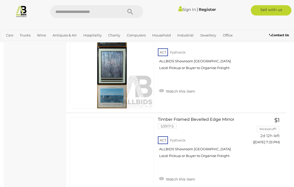
scroll to position [1706, 0]
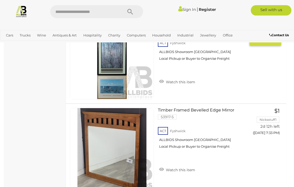
click at [109, 80] on img at bounding box center [112, 58] width 84 height 84
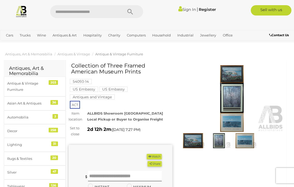
click at [232, 85] on img at bounding box center [232, 98] width 104 height 67
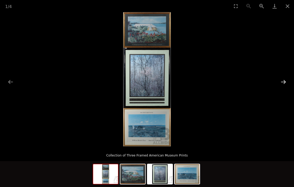
click at [286, 82] on button "Next slide" at bounding box center [283, 82] width 11 height 10
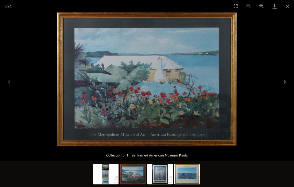
click at [286, 82] on button "Next slide" at bounding box center [283, 82] width 11 height 10
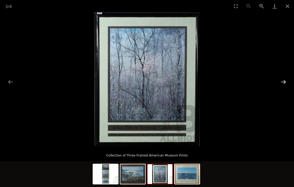
click at [286, 82] on button "Next slide" at bounding box center [283, 82] width 11 height 10
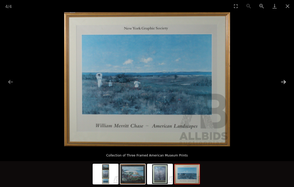
click at [286, 82] on button "Next slide" at bounding box center [283, 82] width 11 height 10
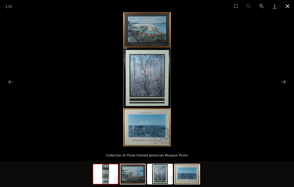
click at [286, 6] on button "Close gallery" at bounding box center [287, 6] width 13 height 12
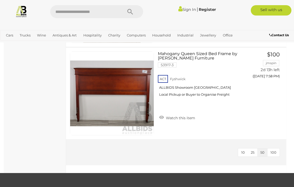
scroll to position [2130, 0]
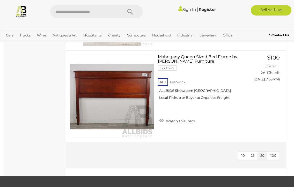
click at [274, 154] on span "100" at bounding box center [274, 156] width 6 height 4
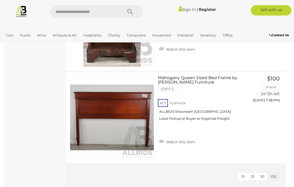
scroll to position [2106, 0]
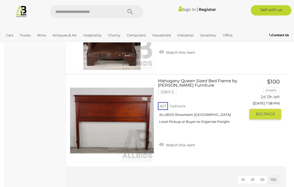
click at [122, 106] on link at bounding box center [112, 121] width 84 height 84
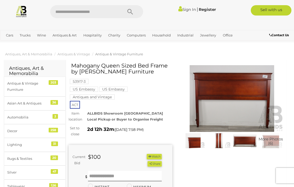
click at [233, 114] on img at bounding box center [232, 98] width 104 height 67
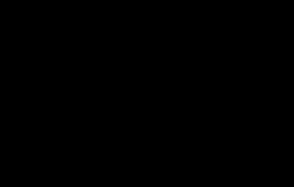
click at [233, 114] on div at bounding box center [147, 79] width 294 height 134
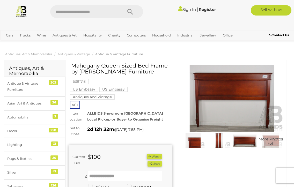
click at [230, 107] on img at bounding box center [232, 98] width 104 height 67
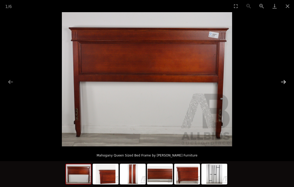
click at [282, 81] on button "Next slide" at bounding box center [283, 82] width 11 height 10
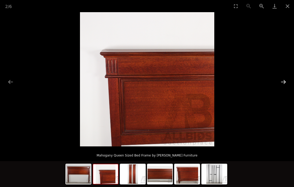
click at [282, 81] on button "Next slide" at bounding box center [283, 82] width 11 height 10
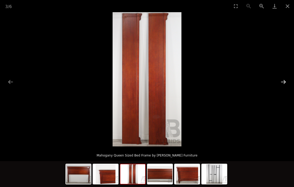
click at [282, 81] on button "Next slide" at bounding box center [283, 82] width 11 height 10
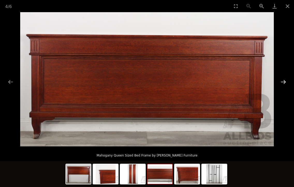
click at [282, 81] on button "Next slide" at bounding box center [283, 82] width 11 height 10
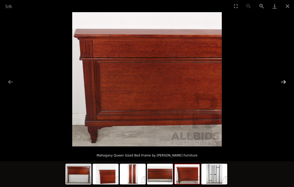
click at [282, 81] on button "Next slide" at bounding box center [283, 82] width 11 height 10
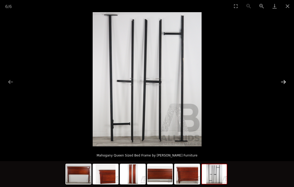
click at [282, 81] on button "Next slide" at bounding box center [283, 82] width 11 height 10
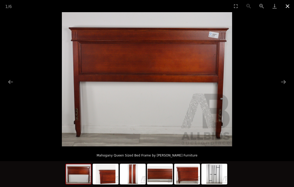
click at [287, 6] on button "Close gallery" at bounding box center [287, 6] width 13 height 12
